Goal: Transaction & Acquisition: Purchase product/service

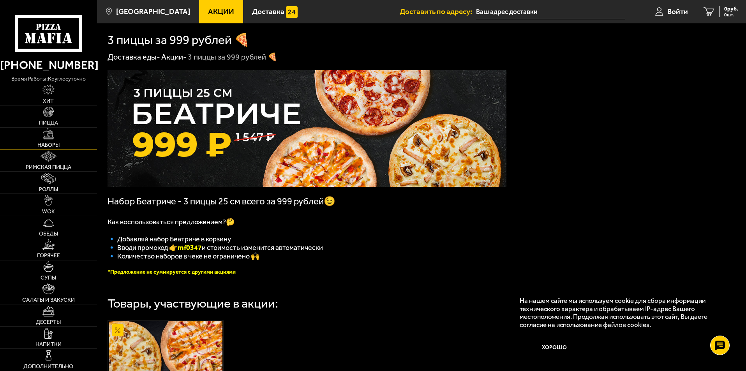
click at [57, 133] on link "Наборы" at bounding box center [48, 139] width 97 height 22
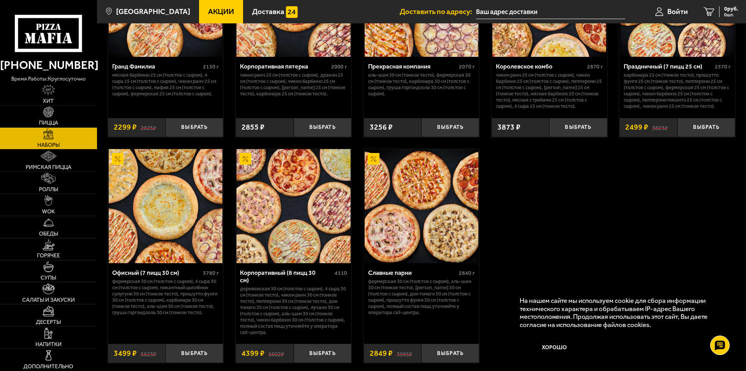
scroll to position [1188, 0]
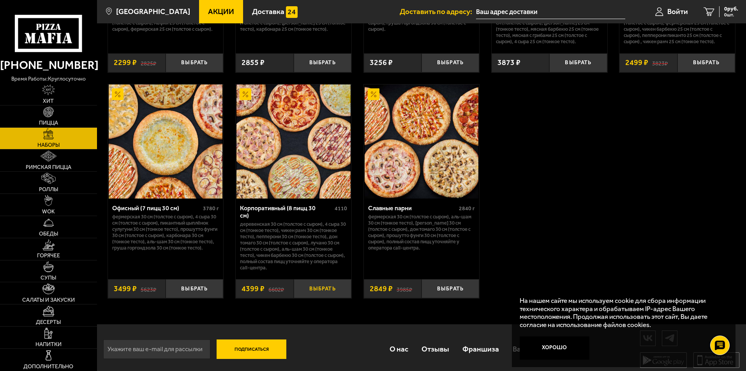
click at [320, 285] on button "Выбрать" at bounding box center [323, 288] width 58 height 19
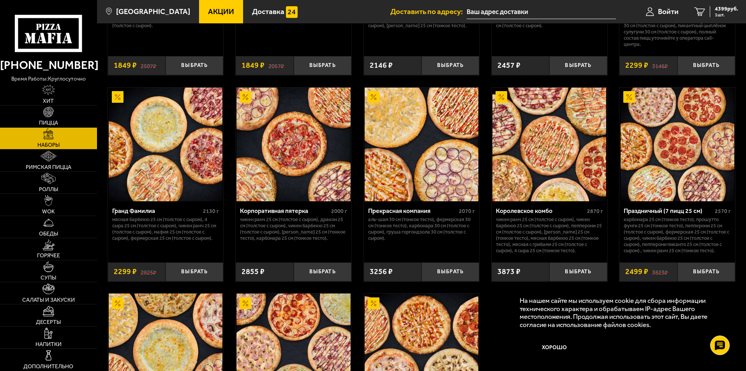
scroll to position [1071, 0]
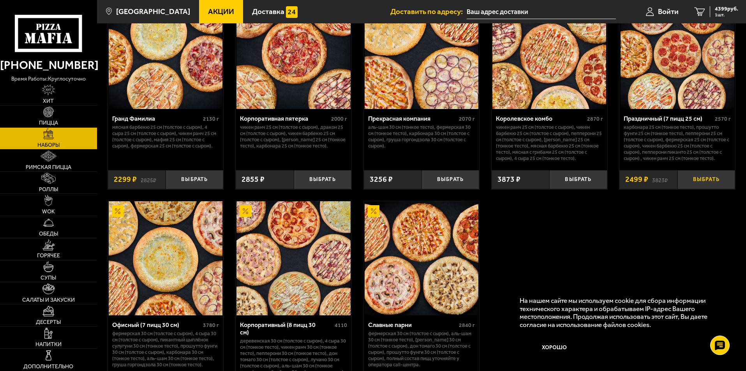
click at [705, 182] on button "Выбрать" at bounding box center [706, 179] width 58 height 19
click at [732, 8] on span "6898 руб." at bounding box center [725, 8] width 23 height 5
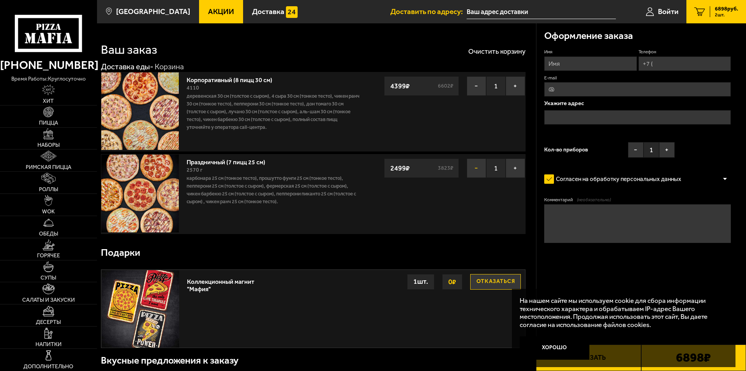
click at [471, 171] on button "−" at bounding box center [475, 167] width 19 height 19
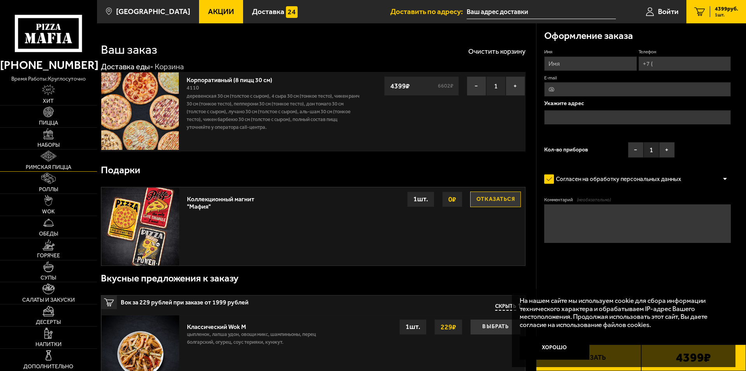
click at [54, 154] on img at bounding box center [48, 156] width 16 height 11
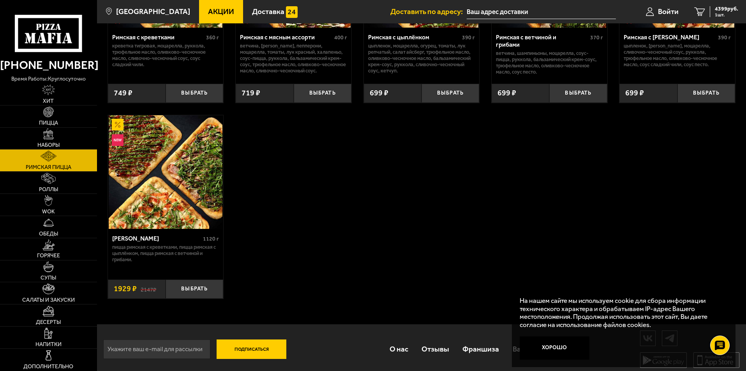
scroll to position [163, 0]
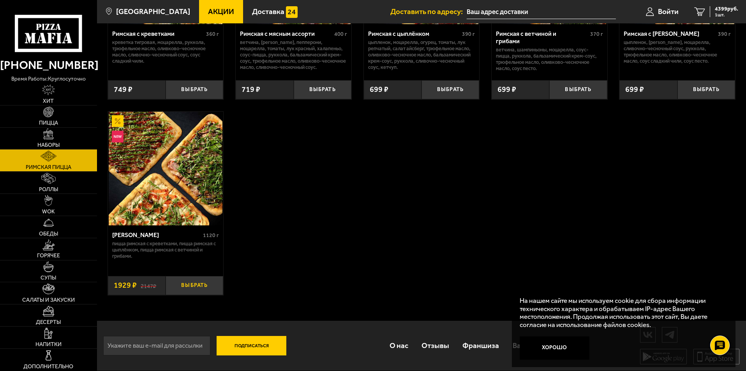
click at [199, 287] on button "Выбрать" at bounding box center [194, 285] width 58 height 19
click at [721, 12] on span "2 шт." at bounding box center [725, 14] width 23 height 5
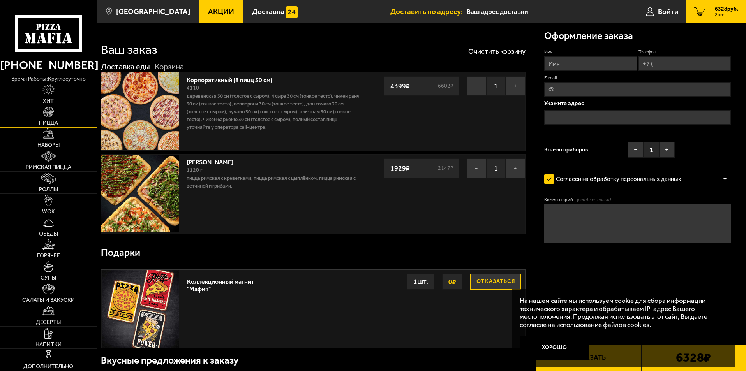
click at [56, 121] on span "Пицца" at bounding box center [48, 122] width 19 height 5
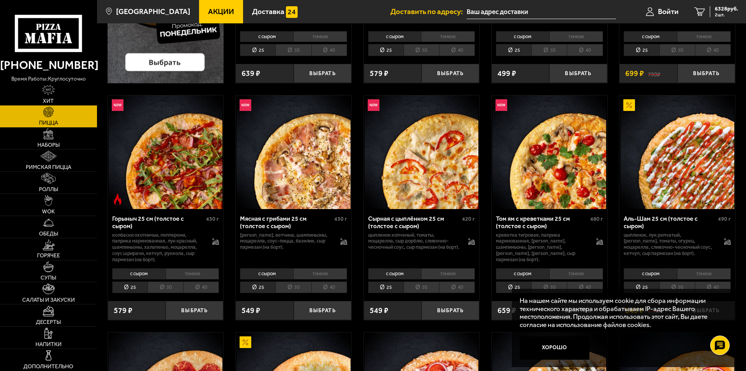
scroll to position [234, 0]
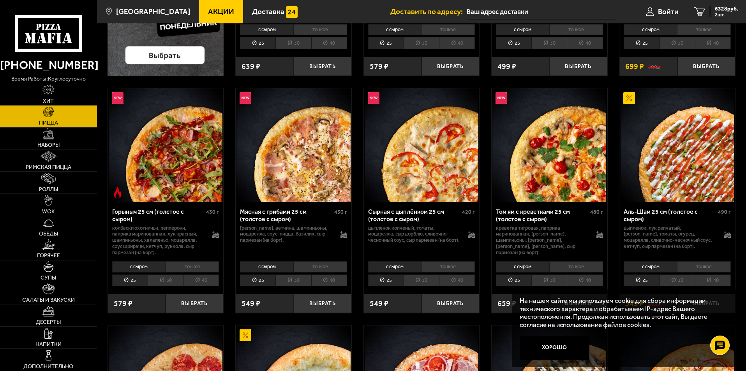
click at [162, 278] on li "30" at bounding box center [165, 280] width 35 height 12
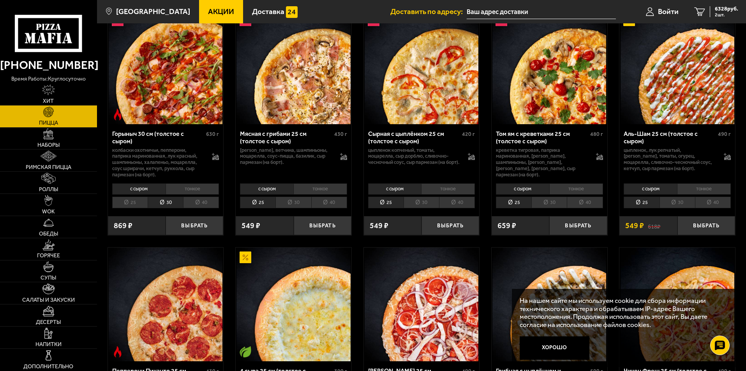
scroll to position [195, 0]
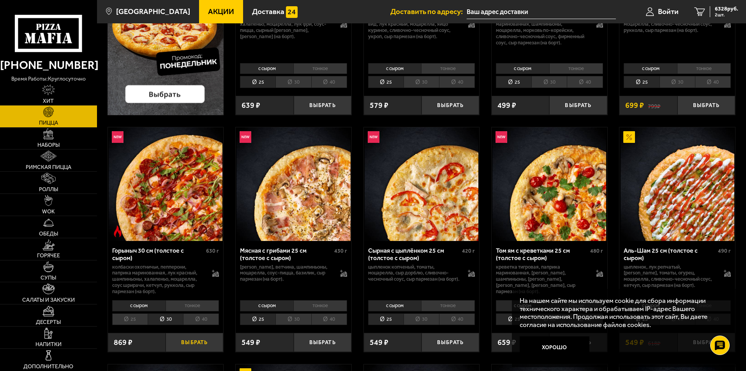
click at [186, 340] on button "Выбрать" at bounding box center [194, 342] width 58 height 19
click at [719, 15] on span "3 шт." at bounding box center [725, 14] width 23 height 5
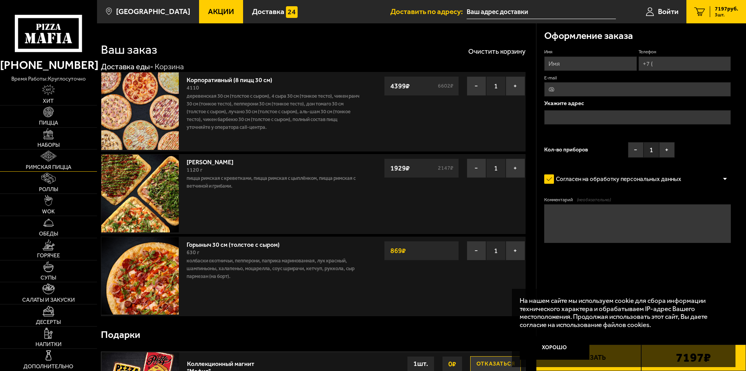
click at [49, 159] on img at bounding box center [48, 156] width 16 height 11
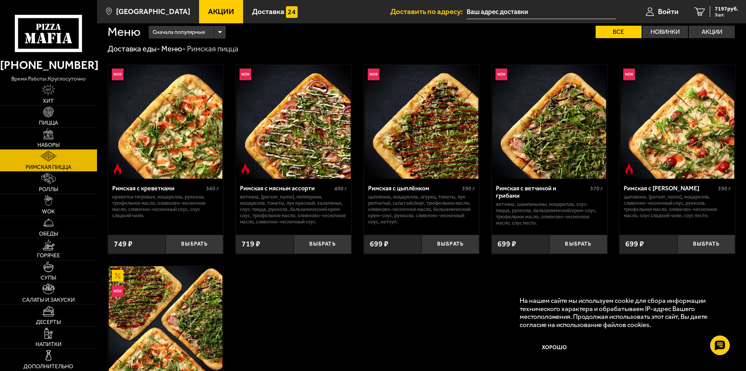
scroll to position [7, 0]
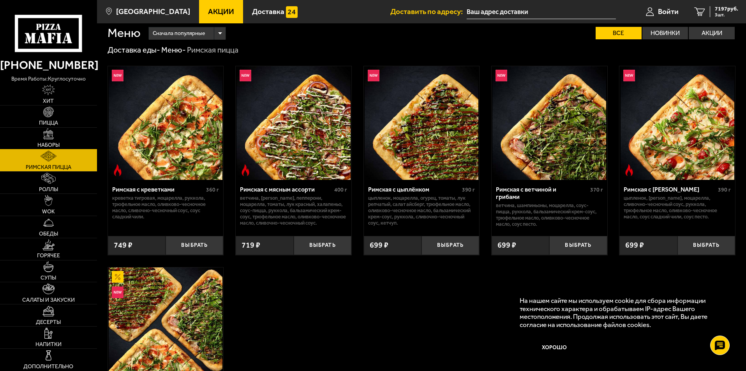
click at [49, 139] on img at bounding box center [48, 133] width 11 height 11
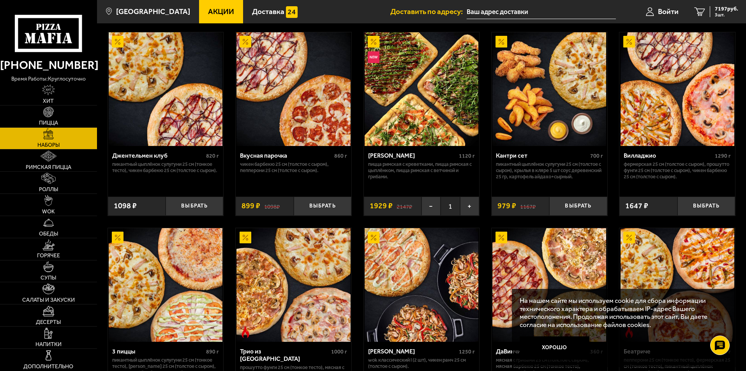
scroll to position [39, 0]
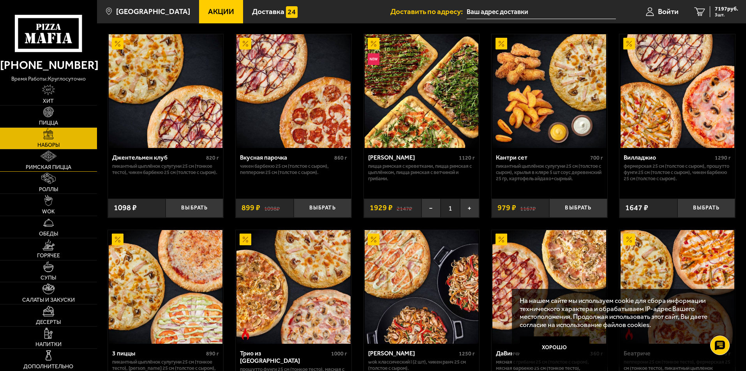
click at [33, 162] on link "Римская пицца" at bounding box center [48, 161] width 97 height 22
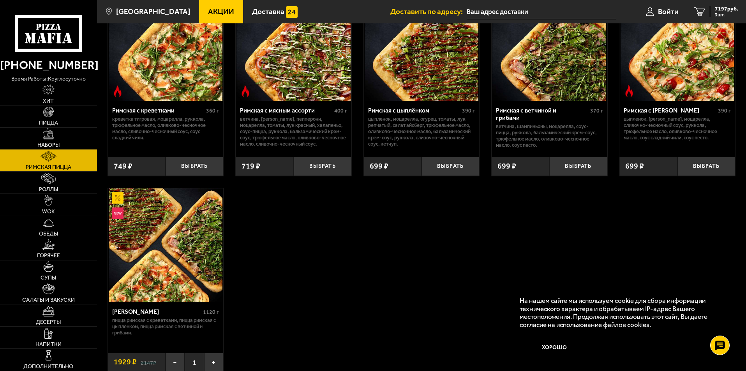
scroll to position [39, 0]
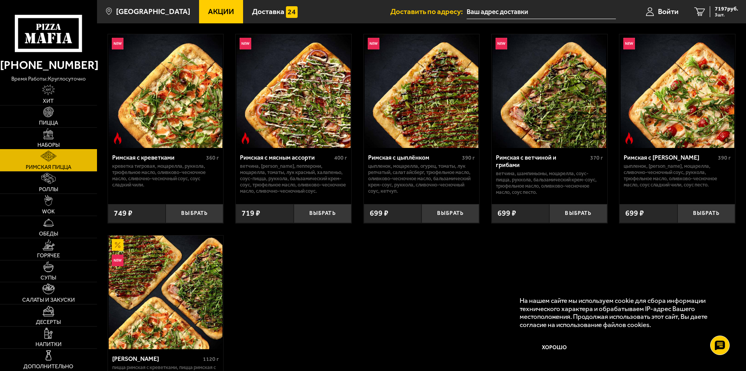
click at [52, 135] on img at bounding box center [48, 133] width 11 height 11
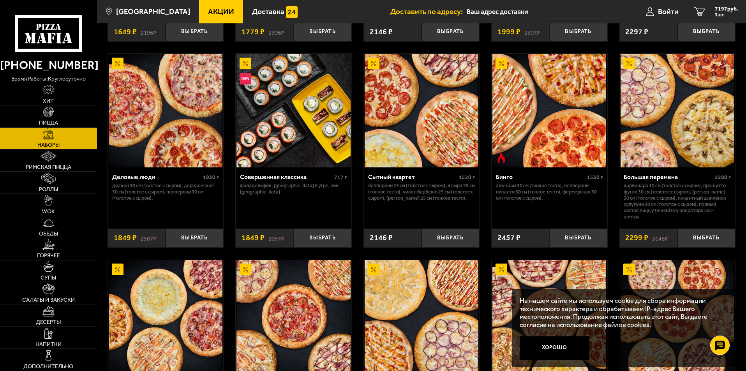
scroll to position [799, 0]
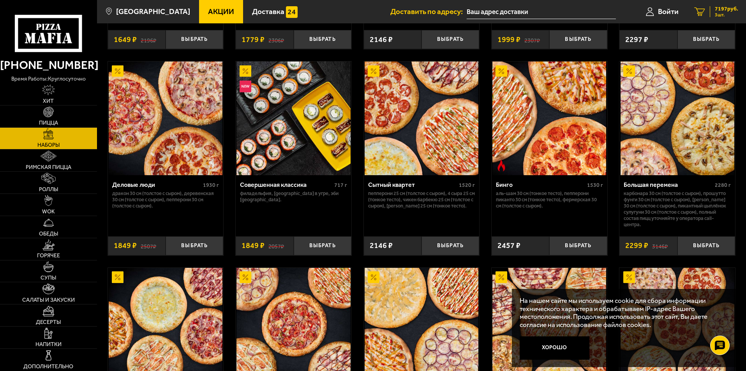
click at [719, 12] on span "7197 руб." at bounding box center [725, 8] width 23 height 5
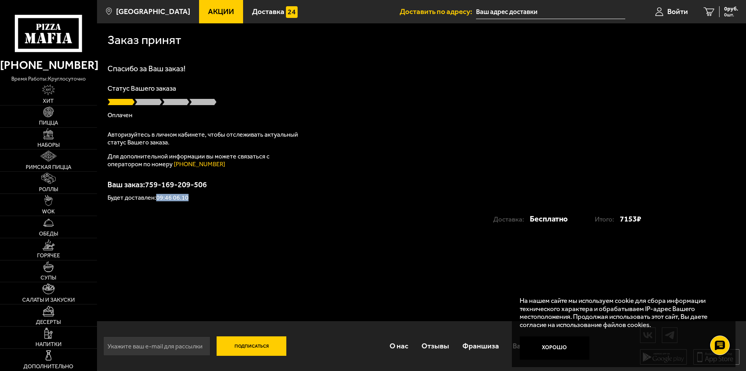
drag, startPoint x: 155, startPoint y: 195, endPoint x: 211, endPoint y: 196, distance: 55.3
click at [211, 196] on p "Будет доставлен: 09:46 06.10" at bounding box center [421, 198] width 628 height 6
drag, startPoint x: 138, startPoint y: 197, endPoint x: 192, endPoint y: 193, distance: 54.2
click at [192, 193] on div "Ваш заказ: 759-169-209-506 Будет доставлен: 09:46 06.10" at bounding box center [421, 191] width 628 height 20
